Goal: Find contact information: Find contact information

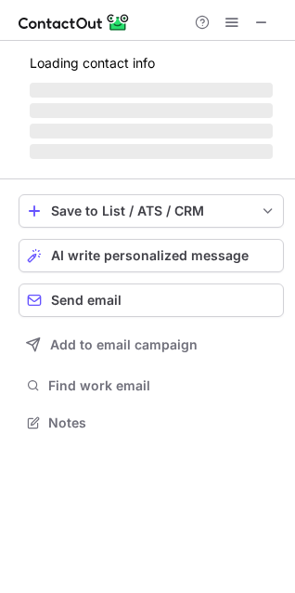
scroll to position [8, 8]
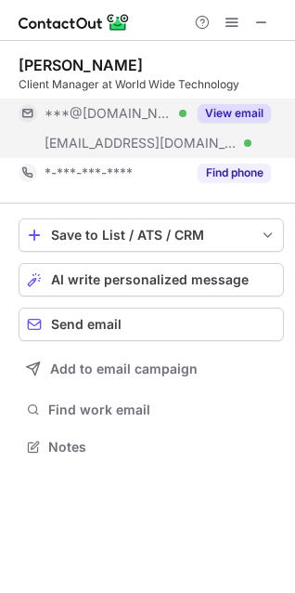
click at [234, 120] on button "View email" at bounding box center [234, 113] width 73 height 19
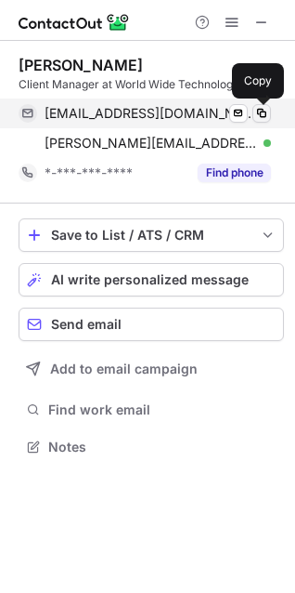
click at [253, 115] on button at bounding box center [262, 113] width 19 height 19
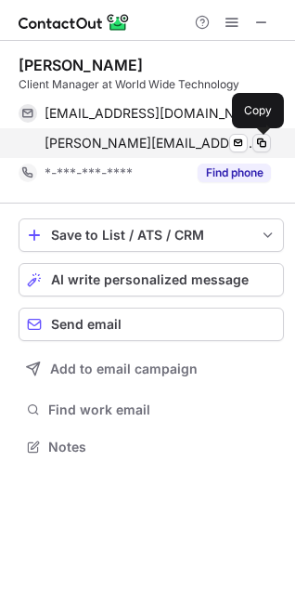
click at [269, 142] on button at bounding box center [262, 143] width 19 height 19
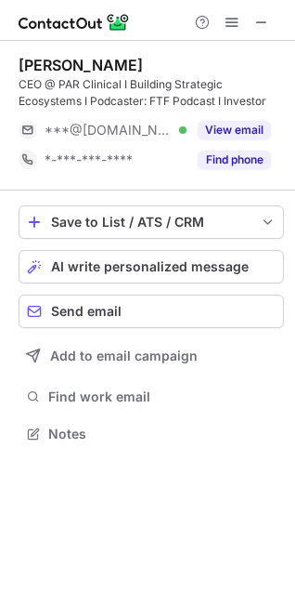
scroll to position [420, 295]
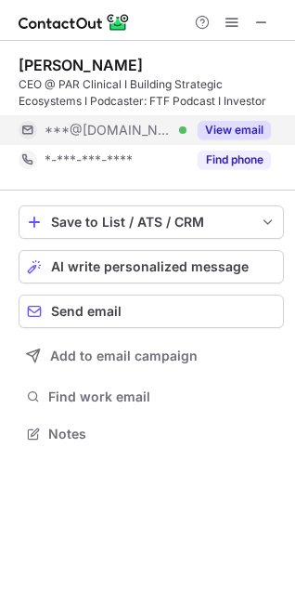
click at [249, 132] on button "View email" at bounding box center [234, 130] width 73 height 19
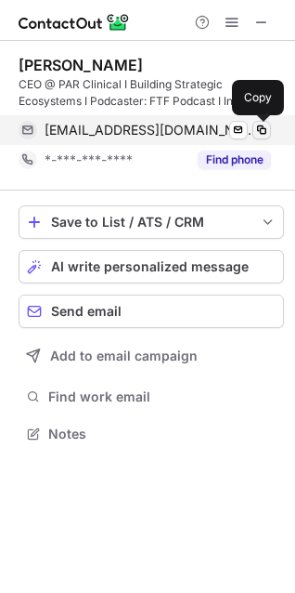
click at [261, 128] on span at bounding box center [261, 130] width 15 height 15
